Goal: Information Seeking & Learning: Learn about a topic

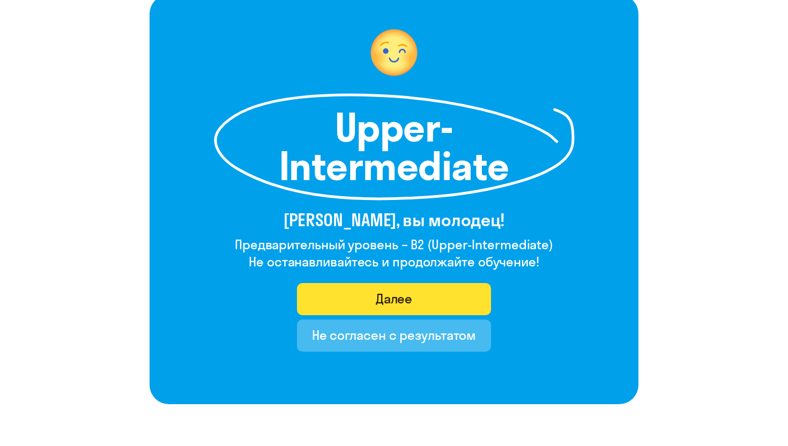
scroll to position [63, 0]
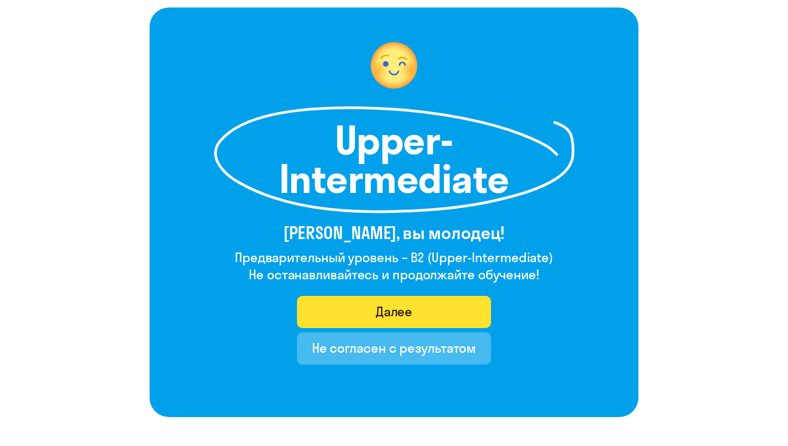
click at [373, 314] on button "Далее" at bounding box center [394, 312] width 194 height 32
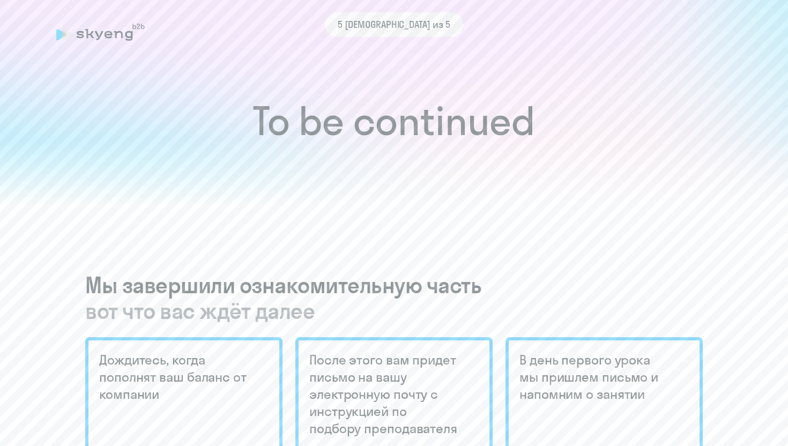
click at [386, 182] on div at bounding box center [394, 172] width 788 height 65
click at [364, 188] on div at bounding box center [394, 172] width 788 height 65
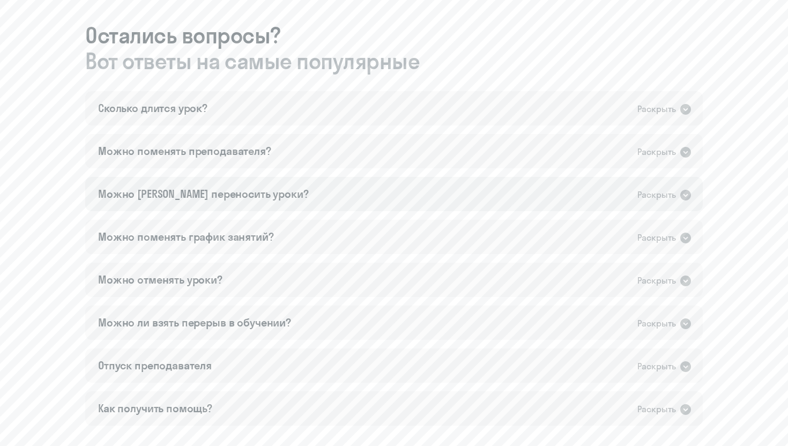
scroll to position [590, 0]
click at [234, 108] on div "Сколько длится урок? Раскрыть" at bounding box center [393, 107] width 617 height 34
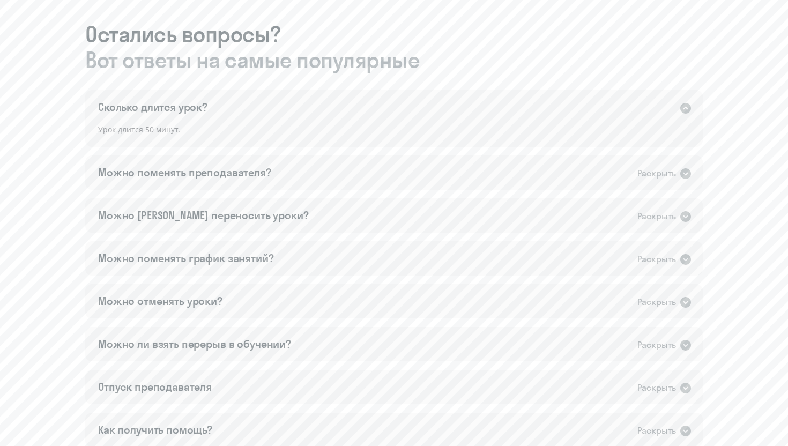
click at [234, 108] on div "Сколько длится урок? Раскрыть" at bounding box center [393, 107] width 617 height 34
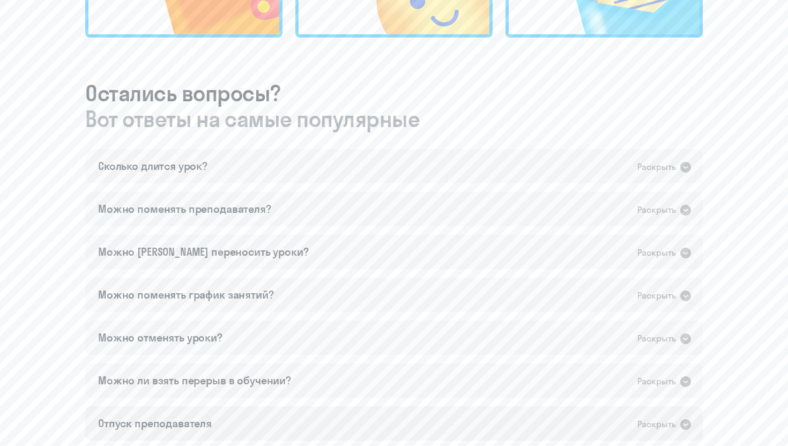
scroll to position [0, 0]
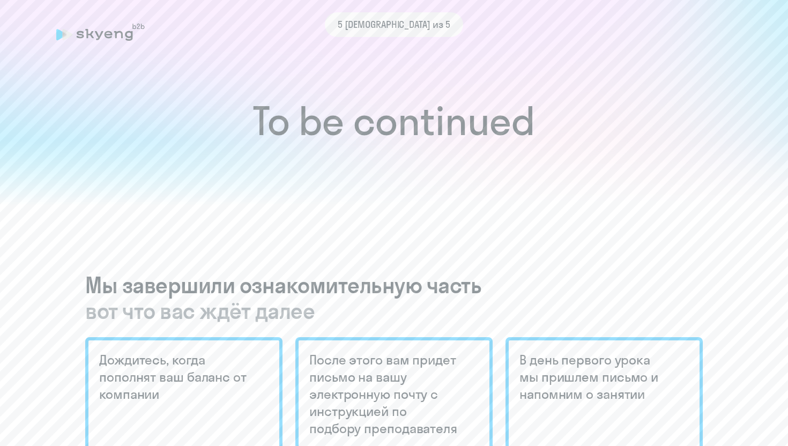
click at [125, 35] on div "5 [DEMOGRAPHIC_DATA] из 5" at bounding box center [393, 24] width 675 height 25
click at [365, 23] on div "5 [DEMOGRAPHIC_DATA] из 5" at bounding box center [394, 24] width 138 height 25
